Goal: Transaction & Acquisition: Purchase product/service

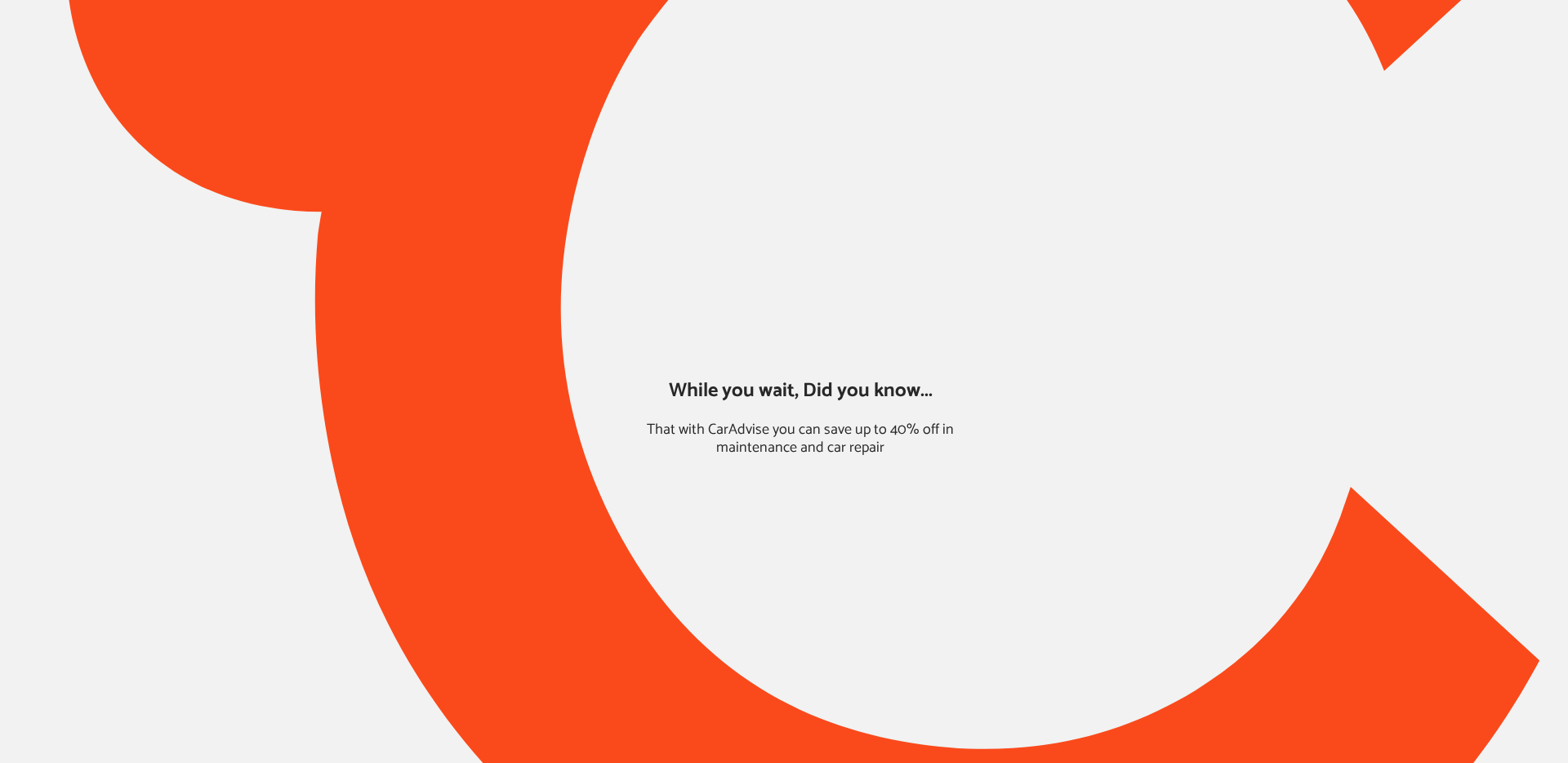
type input "*****"
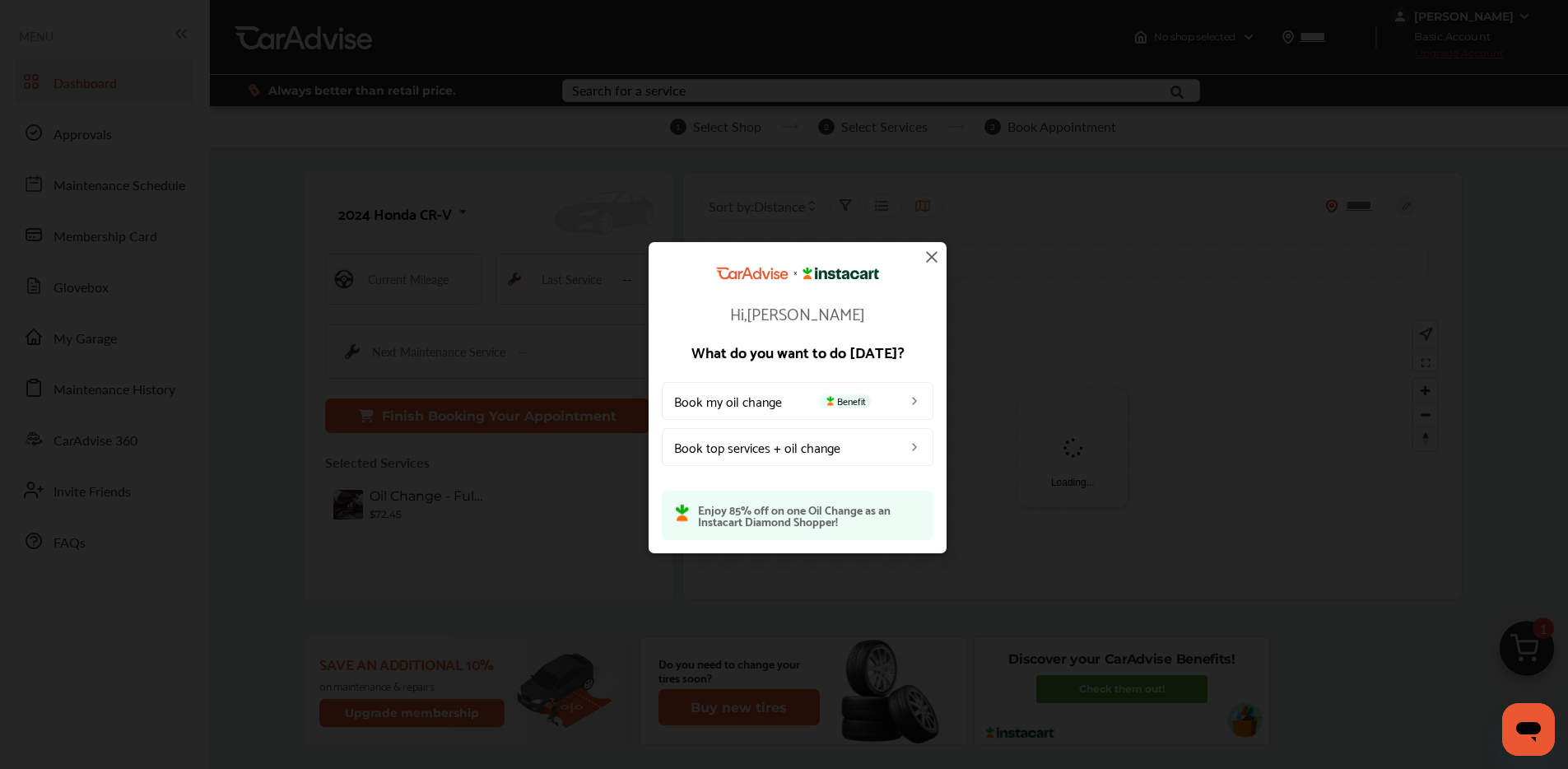
click at [936, 263] on img at bounding box center [932, 257] width 20 height 20
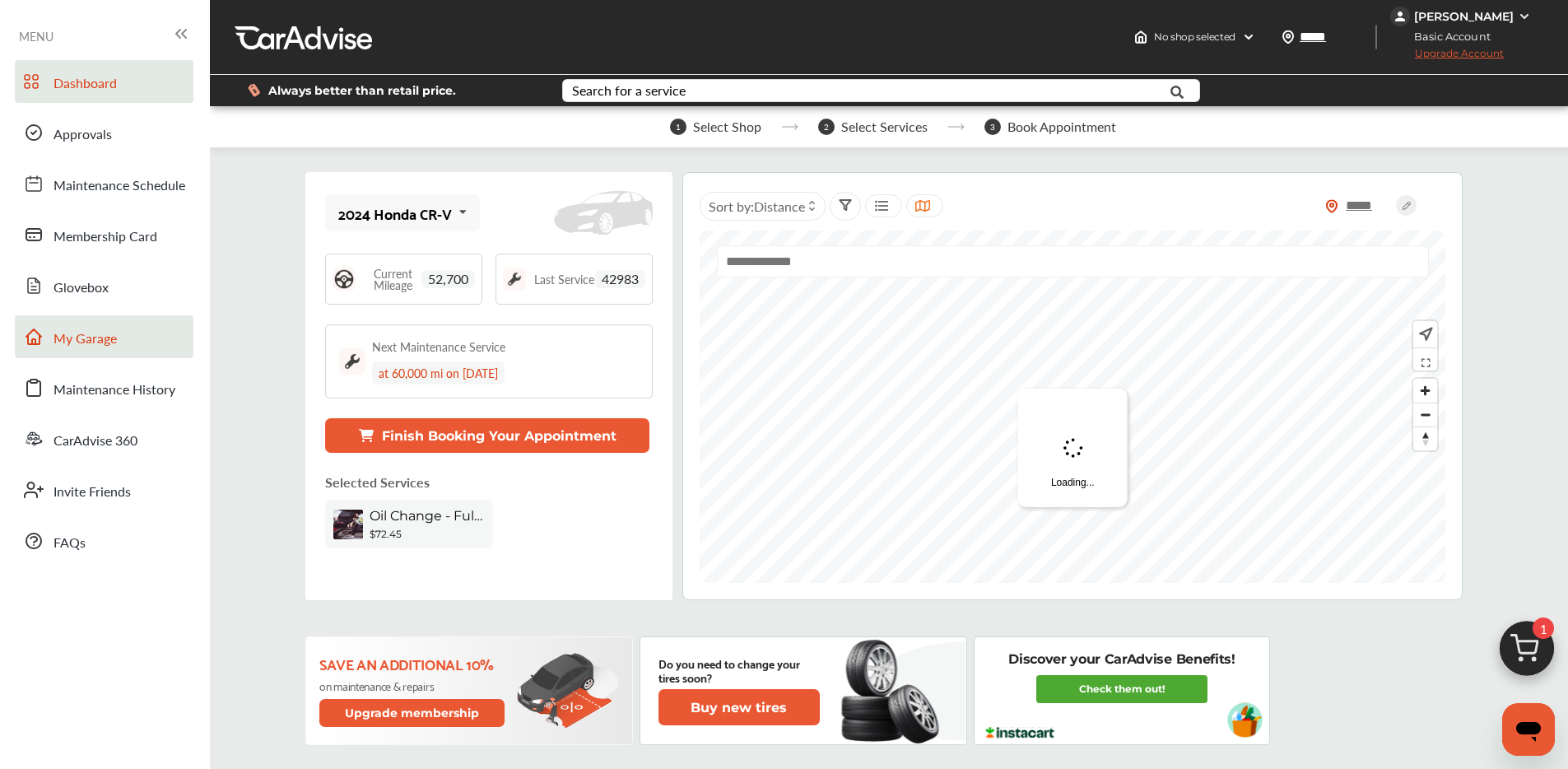
click at [100, 337] on span "My Garage" at bounding box center [86, 338] width 64 height 21
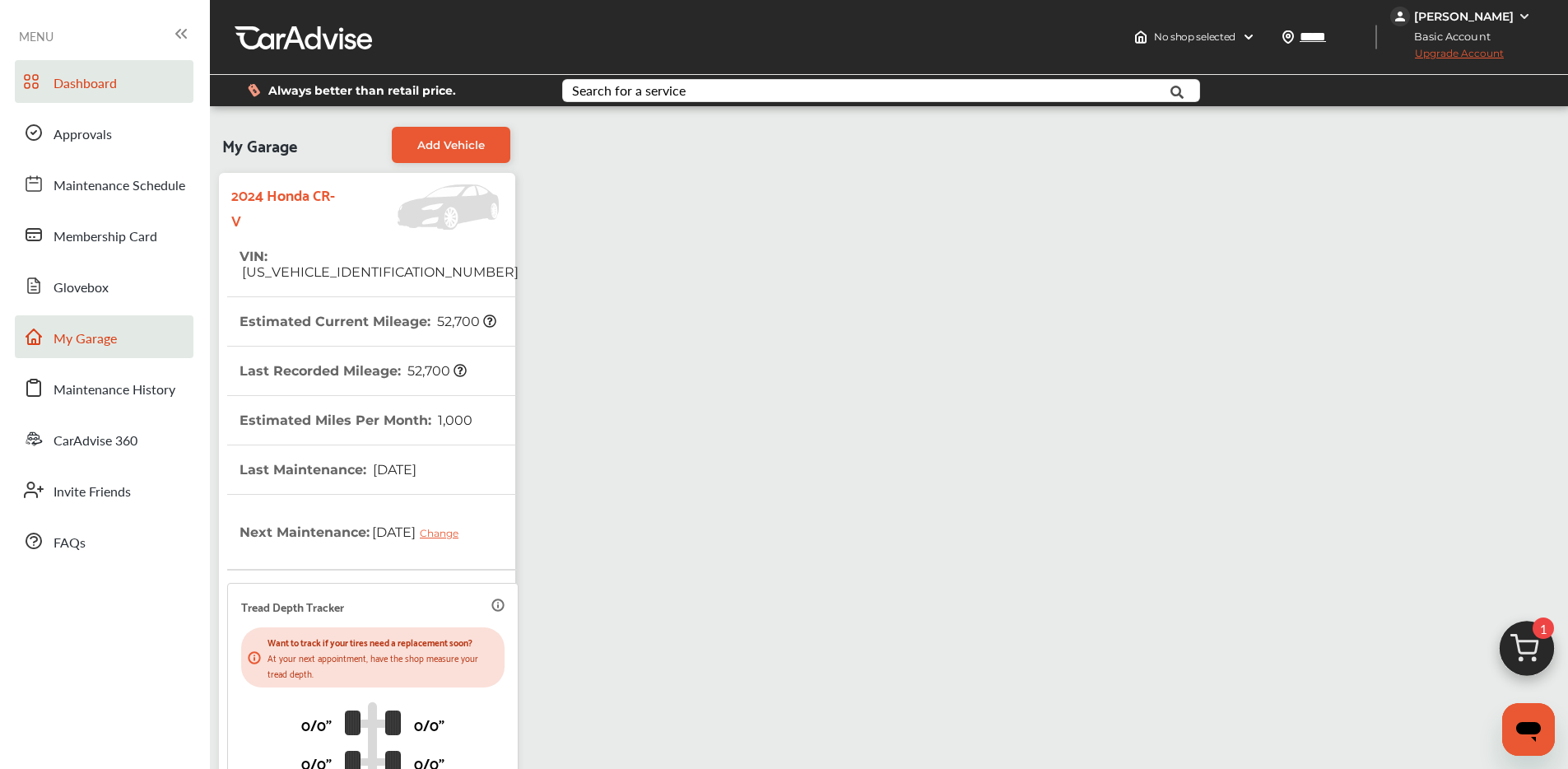
click at [112, 84] on span "Dashboard" at bounding box center [86, 83] width 64 height 21
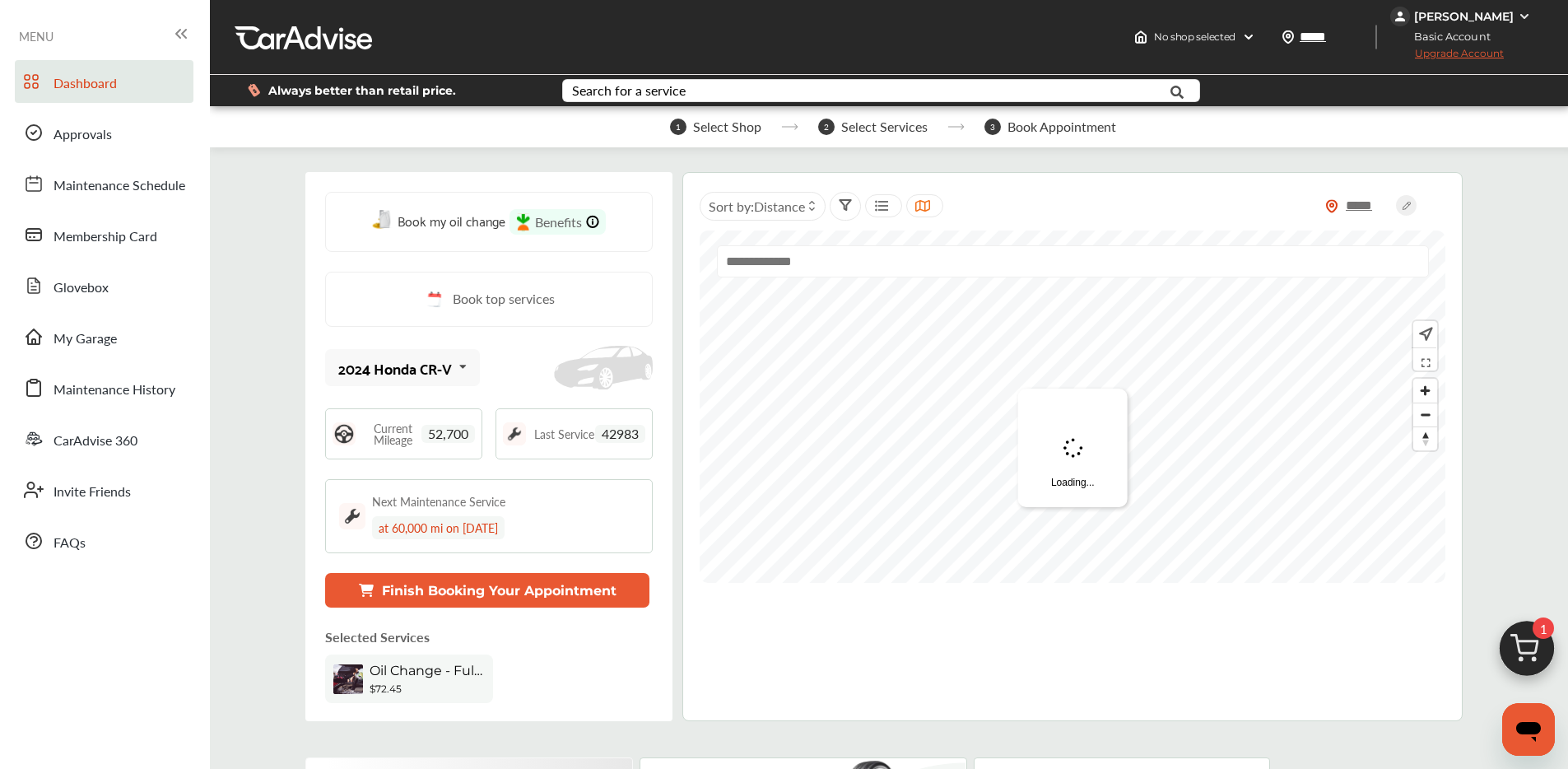
click at [1522, 628] on img at bounding box center [1527, 652] width 79 height 79
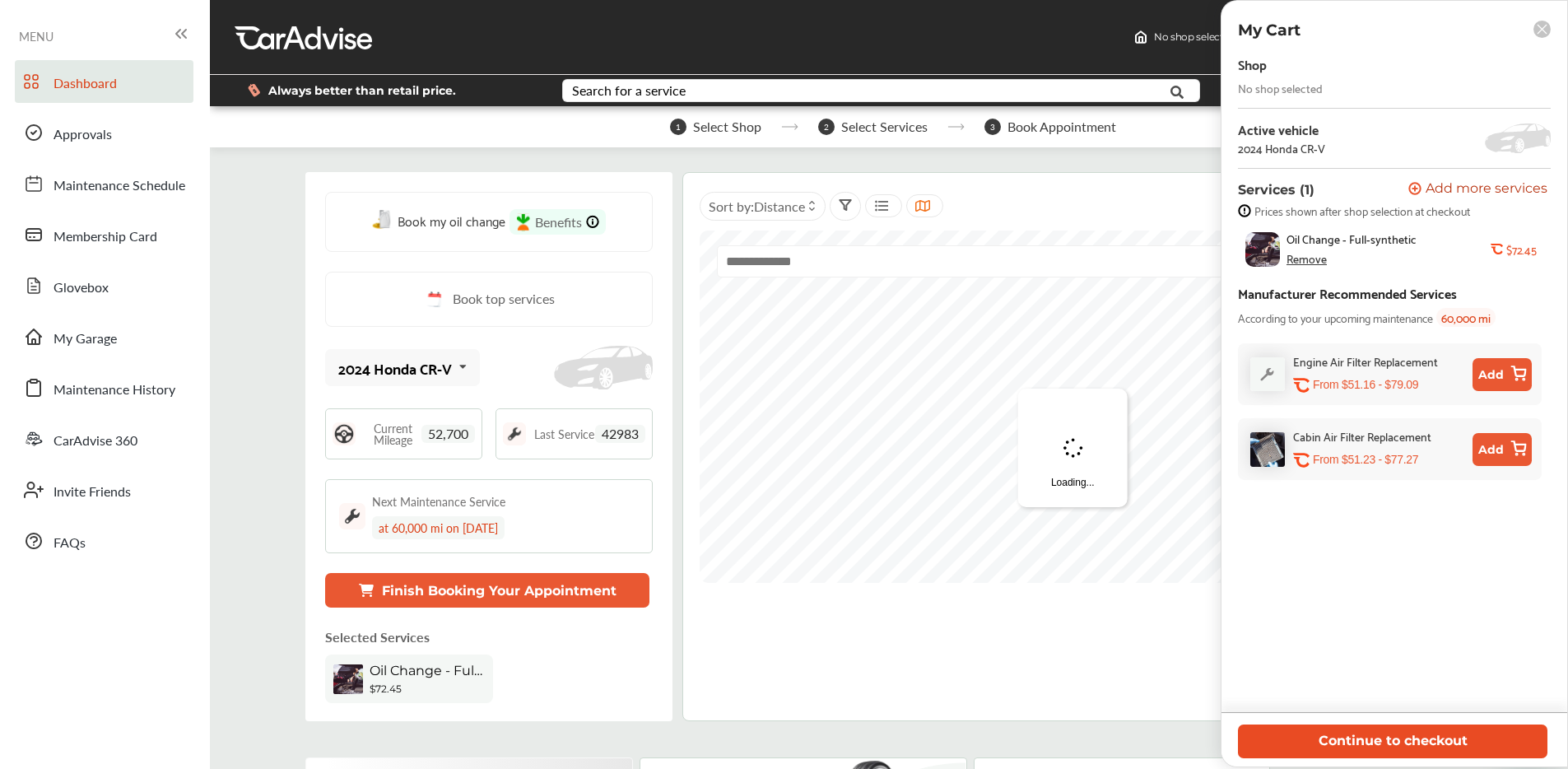
click at [1382, 731] on button "Continue to checkout" at bounding box center [1393, 741] width 310 height 34
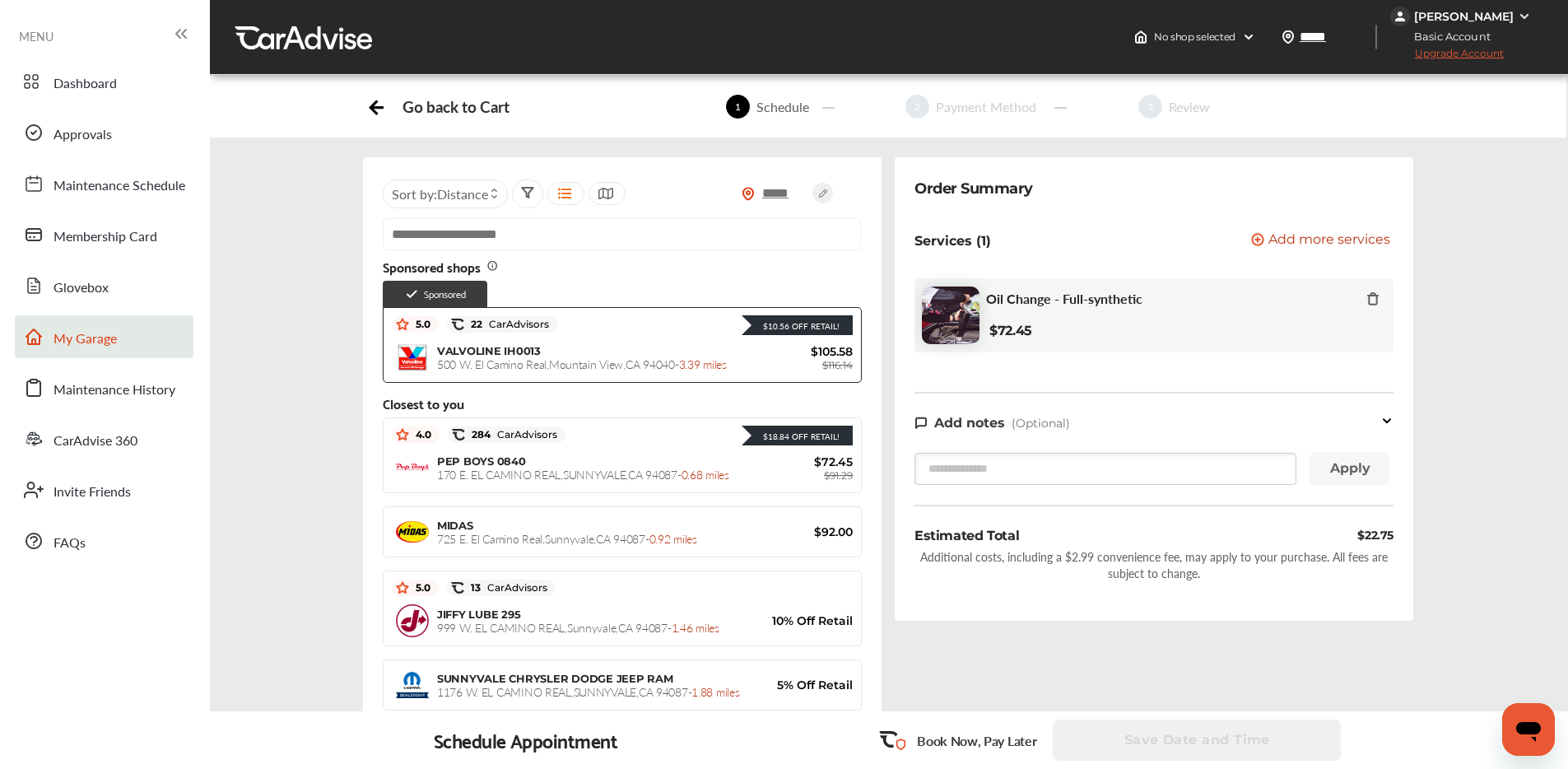
click at [98, 323] on link "My Garage" at bounding box center [104, 336] width 179 height 43
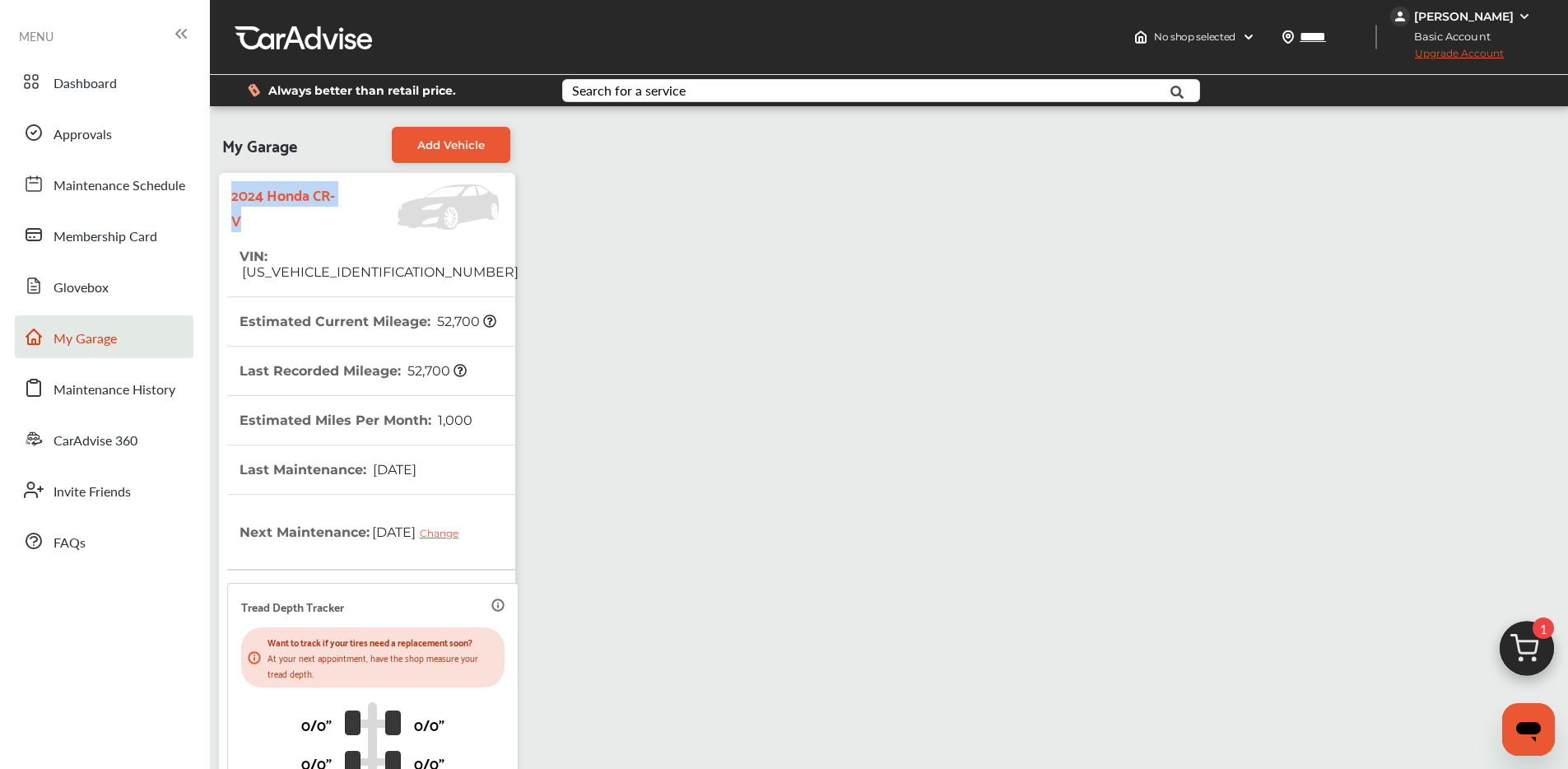
drag, startPoint x: 239, startPoint y: 209, endPoint x: 257, endPoint y: 229, distance: 26.9
click at [257, 229] on div "2024 Honda CR-V" at bounding box center [366, 207] width 280 height 51
copy strong "2024 Honda CR-V"
